Goal: Task Accomplishment & Management: Manage account settings

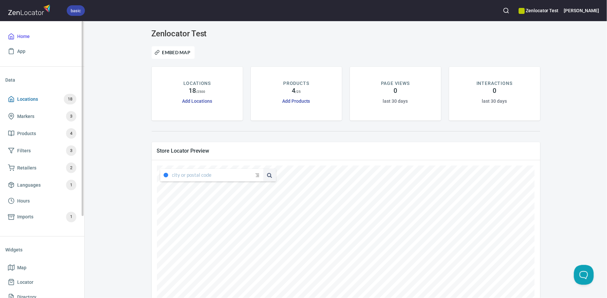
click at [40, 97] on span "Locations 18" at bounding box center [42, 99] width 68 height 11
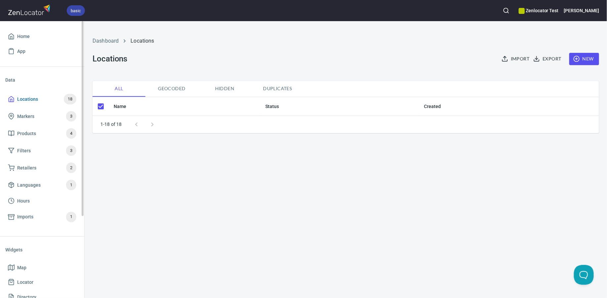
checkbox input "false"
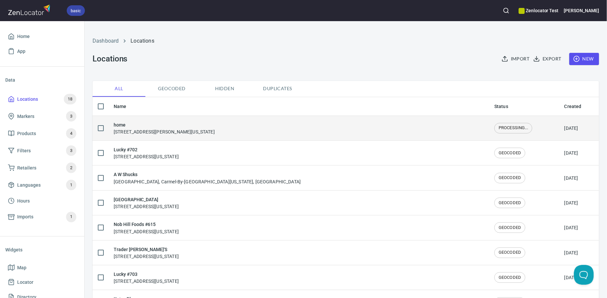
click at [154, 126] on h6 "home" at bounding box center [164, 124] width 101 height 7
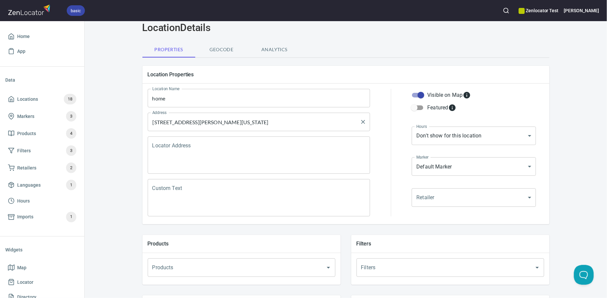
scroll to position [27, 0]
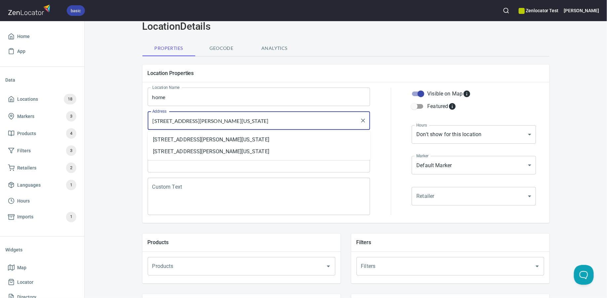
click at [260, 120] on input "5549 San Patricio Drive, California, United States" at bounding box center [254, 120] width 207 height 13
click at [283, 139] on li "5549 San Patricio Drive, Santa Barbara, California, United States" at bounding box center [259, 140] width 223 height 12
type input "5549 San Patricio Drive, Santa Barbara, California, United States"
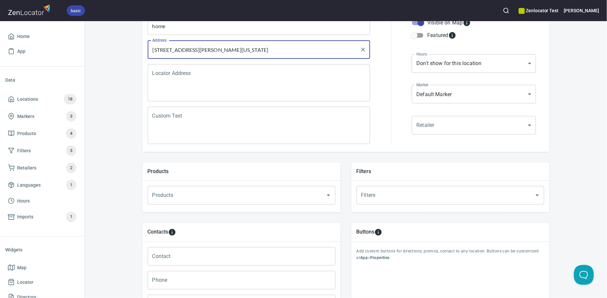
scroll to position [228, 0]
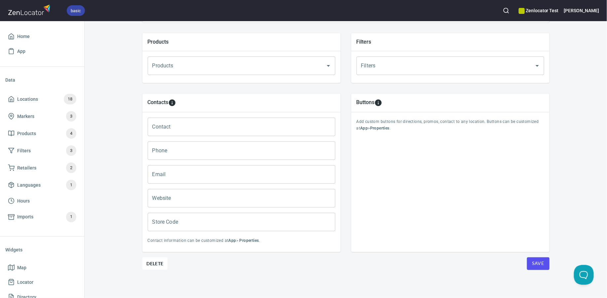
click at [540, 263] on span "Save" at bounding box center [539, 264] width 12 height 8
click at [29, 99] on span "Locations" at bounding box center [27, 99] width 21 height 8
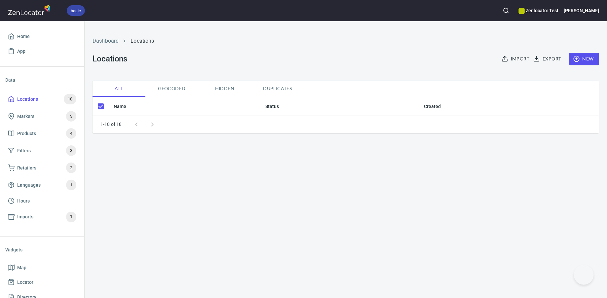
checkbox input "false"
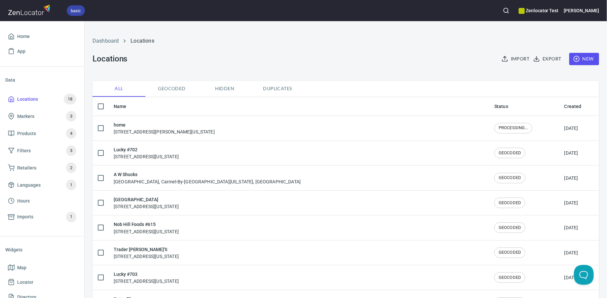
click at [581, 60] on span "New" at bounding box center [584, 59] width 19 height 8
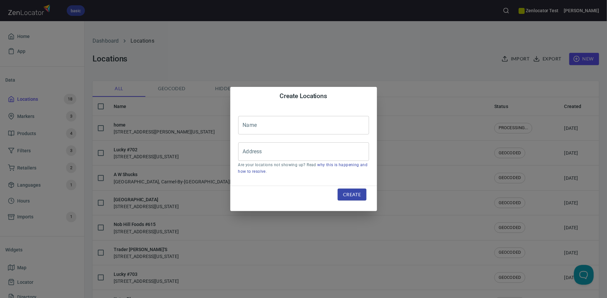
click at [325, 122] on input "text" at bounding box center [303, 125] width 131 height 19
type input "home"
click at [280, 156] on input "Address" at bounding box center [298, 151] width 115 height 13
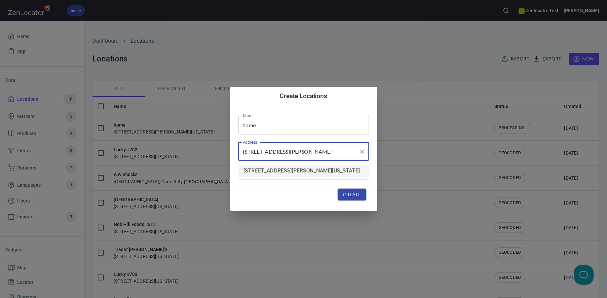
click at [295, 177] on li "[STREET_ADDRESS][PERSON_NAME][US_STATE]" at bounding box center [303, 171] width 131 height 12
type input "[STREET_ADDRESS][PERSON_NAME][US_STATE]"
click at [356, 201] on div "Create" at bounding box center [352, 195] width 44 height 28
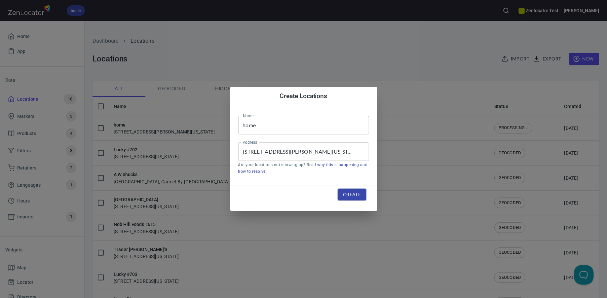
click at [351, 196] on span "Create" at bounding box center [352, 195] width 18 height 8
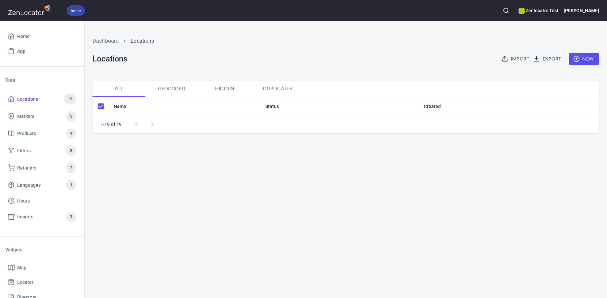
checkbox input "false"
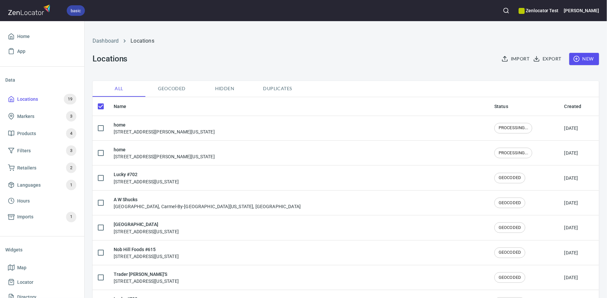
checkbox input "false"
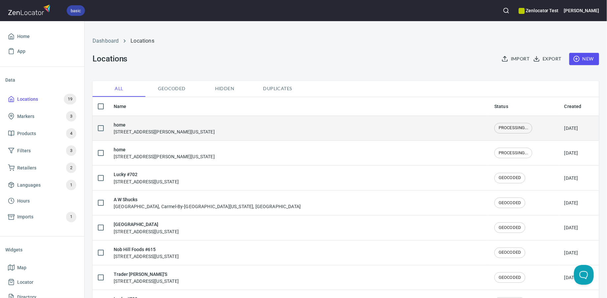
click at [102, 128] on input "checkbox" at bounding box center [101, 128] width 14 height 14
checkbox input "true"
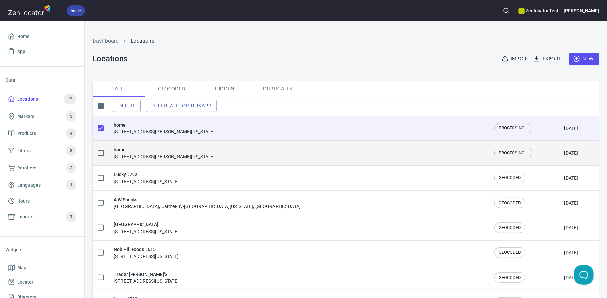
click at [102, 153] on input "checkbox" at bounding box center [101, 153] width 14 height 14
checkbox input "true"
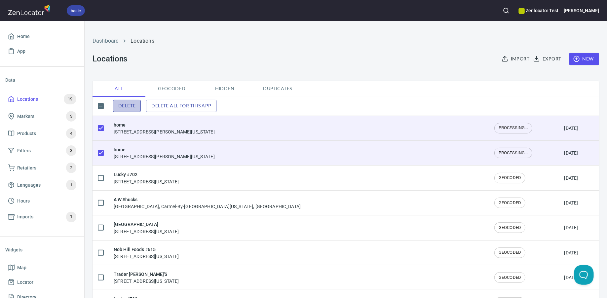
click at [119, 107] on span "Delete" at bounding box center [126, 106] width 17 height 8
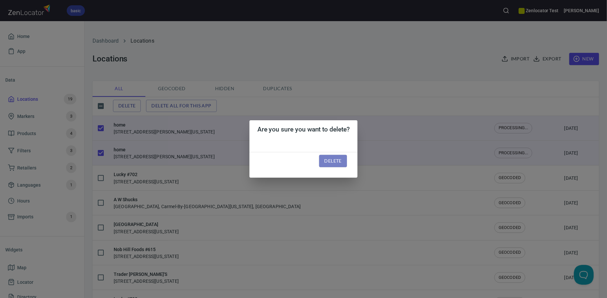
click at [331, 160] on span "Delete" at bounding box center [333, 161] width 17 height 8
checkbox input "false"
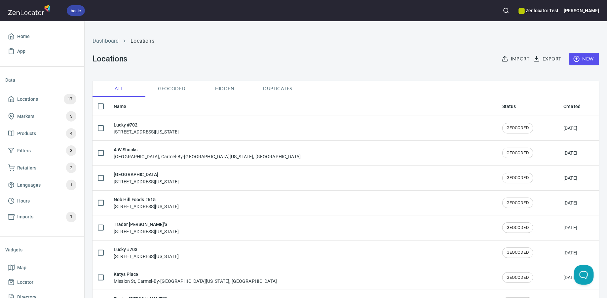
click at [585, 59] on span "New" at bounding box center [584, 59] width 19 height 8
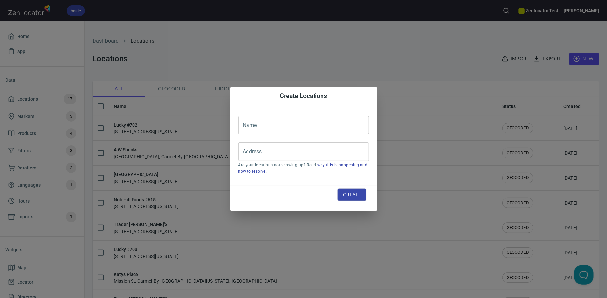
click at [298, 123] on input "text" at bounding box center [303, 125] width 131 height 19
type input "home"
click at [335, 156] on input "Address" at bounding box center [298, 151] width 115 height 13
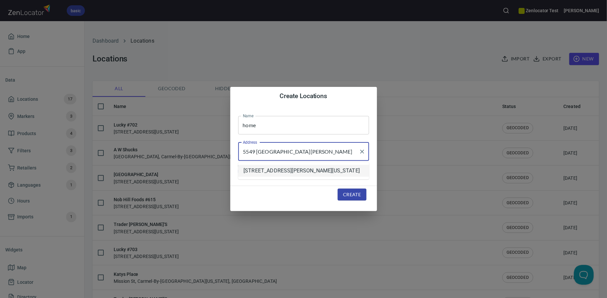
click at [353, 174] on li "5549 San Patricio Drive, Santa Barbara, California, United States" at bounding box center [303, 171] width 131 height 12
type input "5549 San Patricio Drive, Santa Barbara, California, United States"
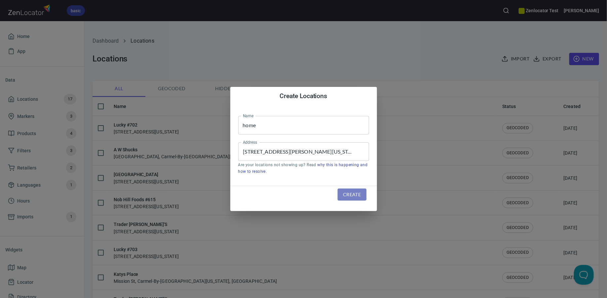
click at [351, 196] on span "Create" at bounding box center [352, 195] width 18 height 8
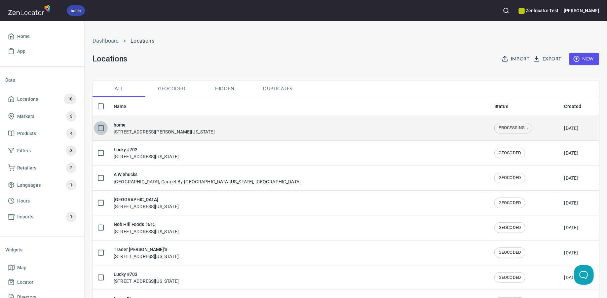
click at [101, 129] on input "checkbox" at bounding box center [101, 128] width 14 height 14
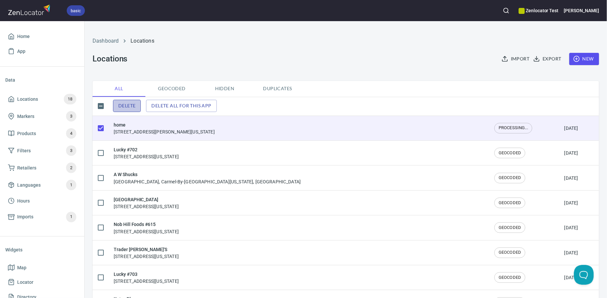
click at [135, 108] on span "Delete" at bounding box center [126, 106] width 17 height 8
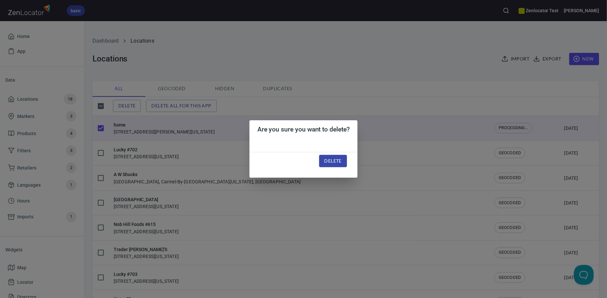
click at [339, 164] on span "Delete" at bounding box center [333, 161] width 17 height 8
checkbox input "false"
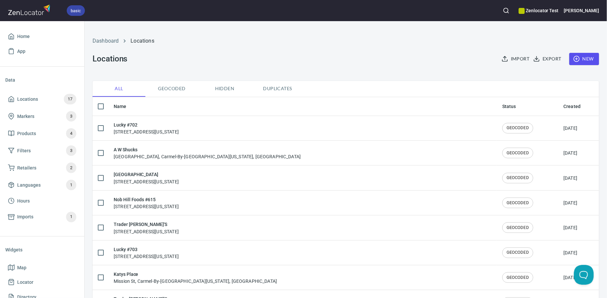
click at [589, 61] on span "New" at bounding box center [584, 59] width 19 height 8
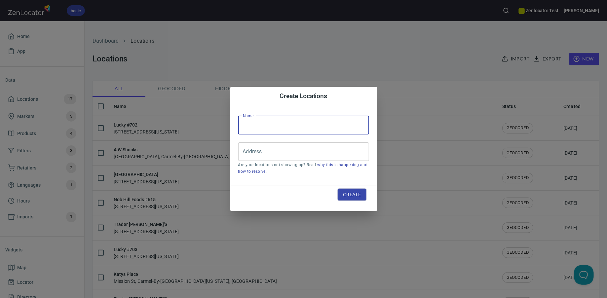
click at [332, 130] on input "text" at bounding box center [303, 125] width 131 height 19
type input "Home"
click at [304, 157] on input "Address" at bounding box center [298, 151] width 115 height 13
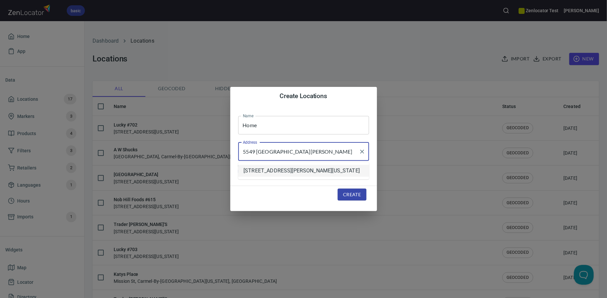
click at [311, 177] on li "5549 San Patricio Drive, Santa Barbara, California, United States" at bounding box center [303, 171] width 131 height 12
type input "5549 San Patricio Drive, Santa Barbara, California, United States"
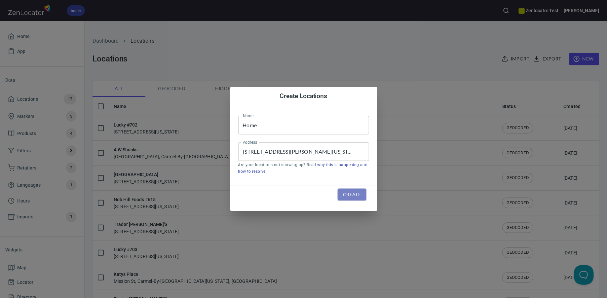
click at [351, 200] on button "Create" at bounding box center [352, 195] width 28 height 12
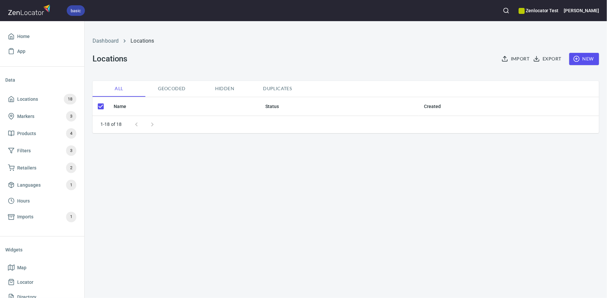
checkbox input "false"
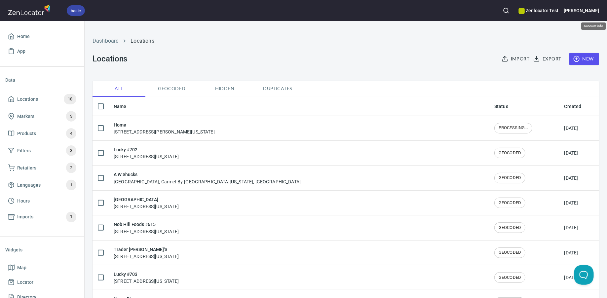
click at [592, 12] on h6 "[PERSON_NAME]" at bounding box center [581, 10] width 35 height 7
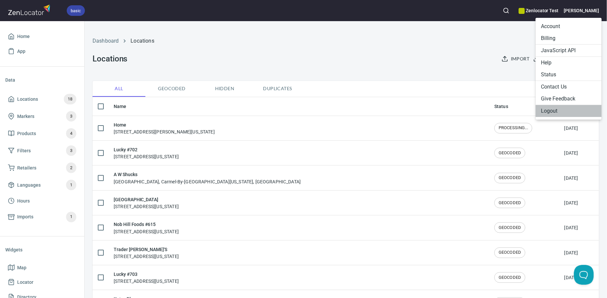
click at [551, 114] on li "Logout" at bounding box center [569, 111] width 66 height 12
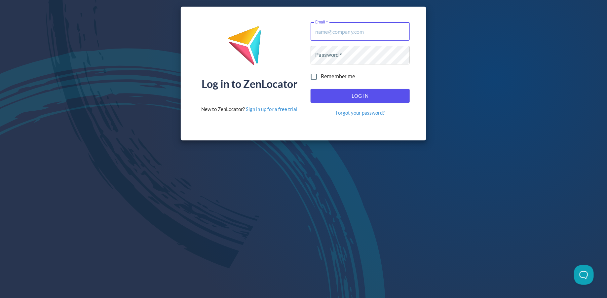
type input "[PERSON_NAME][EMAIL_ADDRESS][DOMAIN_NAME]"
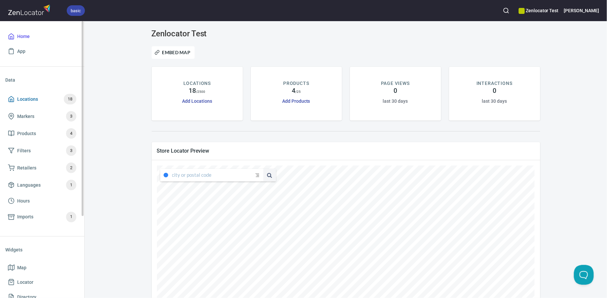
click at [20, 99] on span "Locations" at bounding box center [27, 99] width 21 height 8
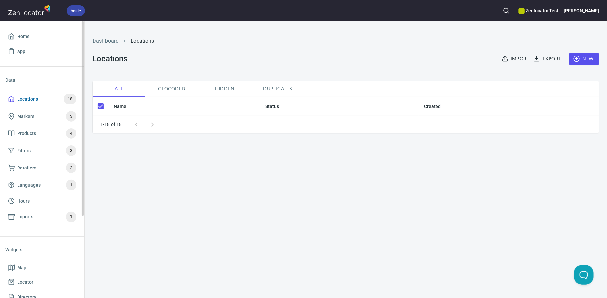
checkbox input "false"
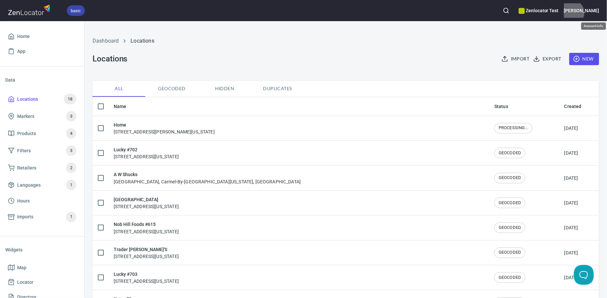
click at [596, 13] on h6 "Laura" at bounding box center [581, 10] width 35 height 7
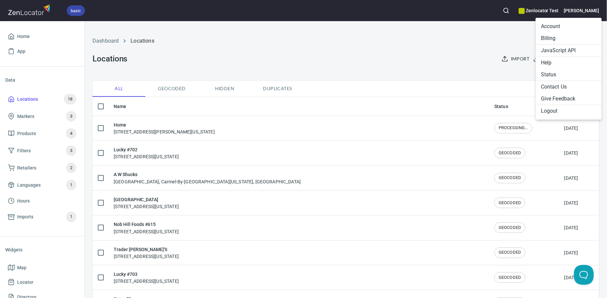
click at [553, 106] on li "Logout" at bounding box center [569, 111] width 66 height 12
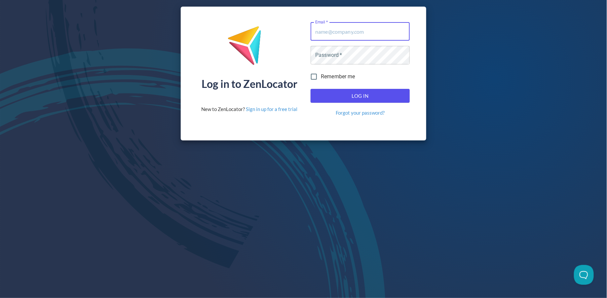
type input "[PERSON_NAME][EMAIL_ADDRESS][DOMAIN_NAME]"
